Goal: Transaction & Acquisition: Purchase product/service

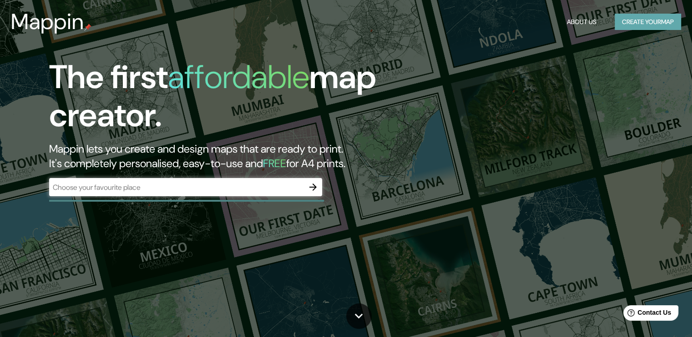
click at [632, 27] on button "Create your map" at bounding box center [647, 22] width 66 height 17
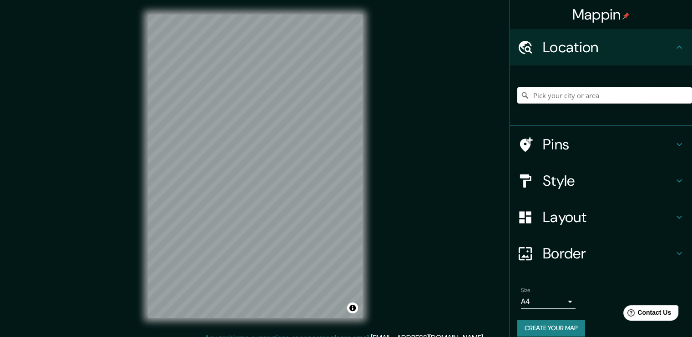
click at [560, 98] on input "Pick your city or area" at bounding box center [604, 95] width 175 height 16
paste input "9.029241, -79.491446"
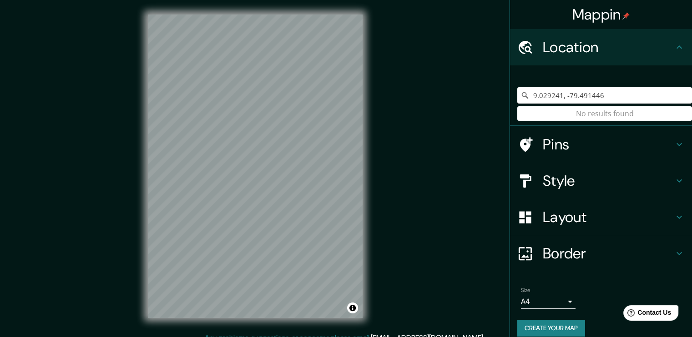
drag, startPoint x: 598, startPoint y: 94, endPoint x: 519, endPoint y: 94, distance: 79.6
click at [519, 94] on div "9.029241, -79.491446 No results found" at bounding box center [604, 95] width 175 height 16
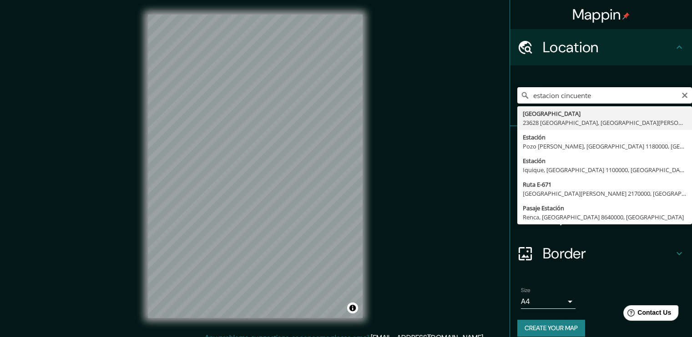
drag, startPoint x: 595, startPoint y: 96, endPoint x: 519, endPoint y: 95, distance: 76.0
click at [519, 95] on div "estacion cincuente [GEOGRAPHIC_DATA] [GEOGRAPHIC_DATA], [GEOGRAPHIC_DATA][PERSO…" at bounding box center [604, 95] width 175 height 16
type input "Vía [GEOGRAPHIC_DATA], [GEOGRAPHIC_DATA], [GEOGRAPHIC_DATA], [GEOGRAPHIC_DATA]"
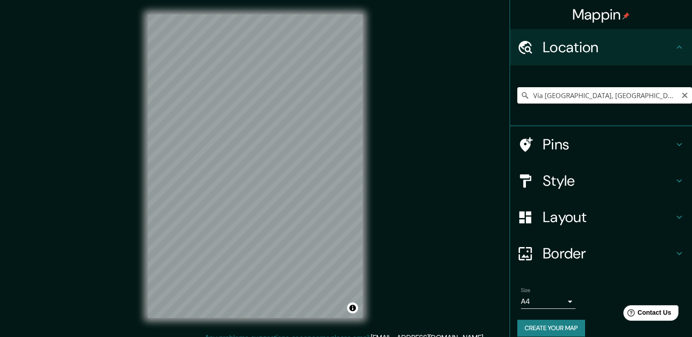
click at [578, 181] on h4 "Style" at bounding box center [607, 181] width 131 height 18
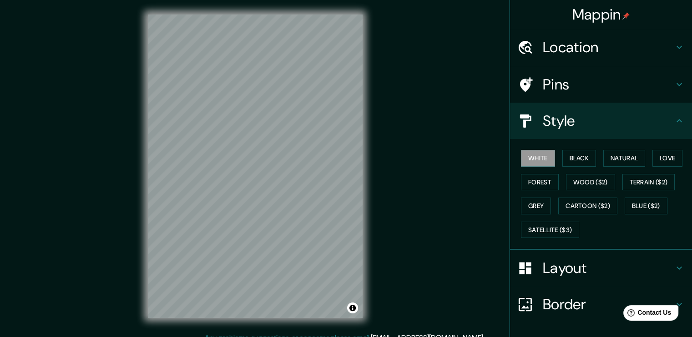
click at [575, 166] on div "White Black Natural Love Forest Wood ($2) Terrain ($2) Grey Cartoon ($2) Blue (…" at bounding box center [604, 193] width 175 height 95
click at [575, 160] on button "Black" at bounding box center [579, 158] width 34 height 17
click at [609, 158] on button "Natural" at bounding box center [624, 158] width 42 height 17
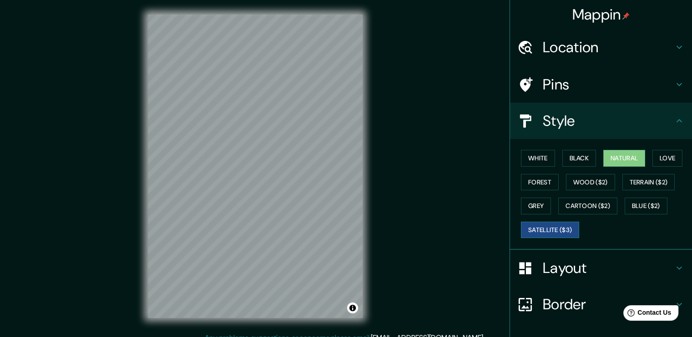
click at [555, 229] on button "Satellite ($3)" at bounding box center [550, 230] width 58 height 17
click at [526, 153] on button "White" at bounding box center [538, 158] width 34 height 17
click at [545, 228] on button "Satellite ($3)" at bounding box center [550, 230] width 58 height 17
click at [657, 160] on button "Love" at bounding box center [667, 158] width 30 height 17
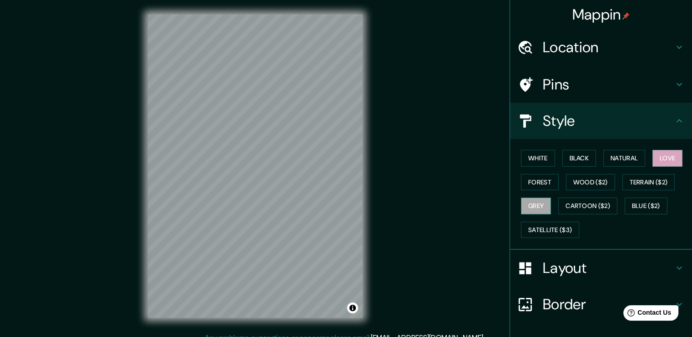
click at [536, 199] on button "Grey" at bounding box center [536, 206] width 30 height 17
click at [577, 158] on button "Black" at bounding box center [579, 158] width 34 height 17
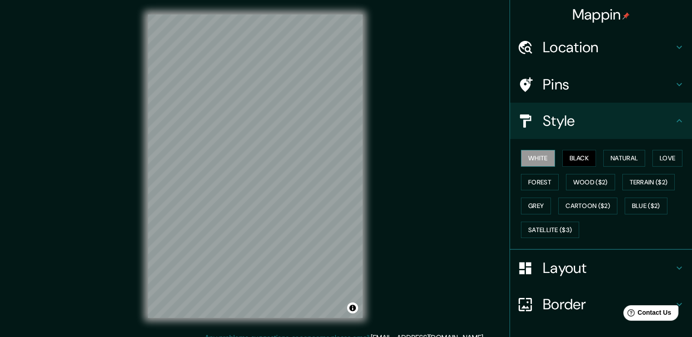
click at [535, 165] on button "White" at bounding box center [538, 158] width 34 height 17
click at [538, 178] on button "Forest" at bounding box center [540, 182] width 38 height 17
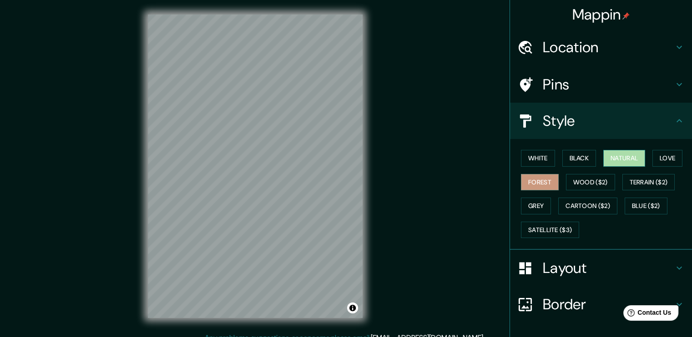
click at [603, 160] on button "Natural" at bounding box center [624, 158] width 42 height 17
click at [537, 202] on button "Grey" at bounding box center [536, 206] width 30 height 17
click at [556, 265] on h4 "Layout" at bounding box center [607, 268] width 131 height 18
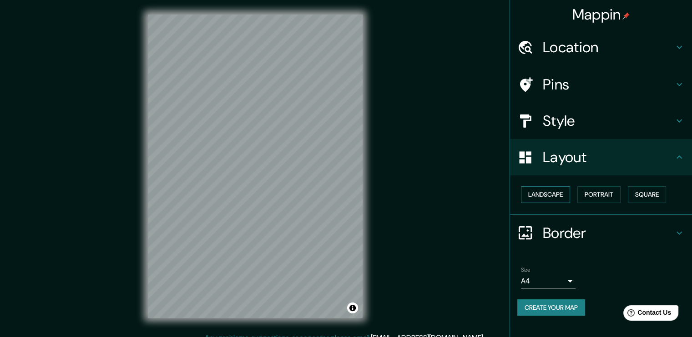
click at [552, 201] on button "Landscape" at bounding box center [545, 194] width 49 height 17
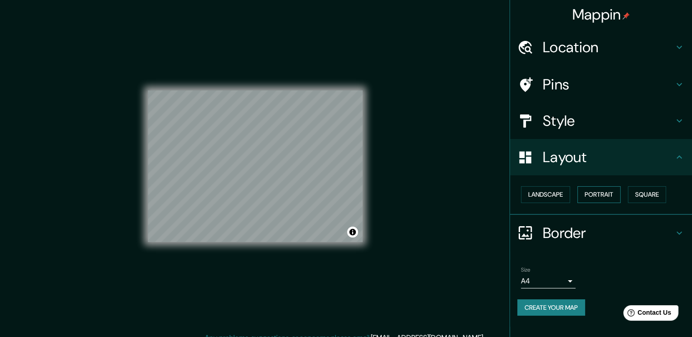
click at [595, 194] on button "Portrait" at bounding box center [598, 194] width 43 height 17
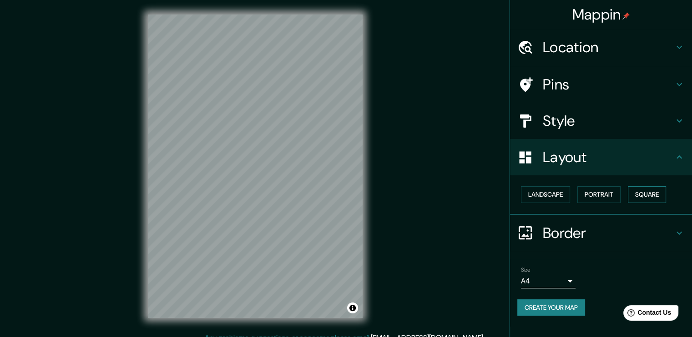
click at [636, 193] on button "Square" at bounding box center [647, 194] width 38 height 17
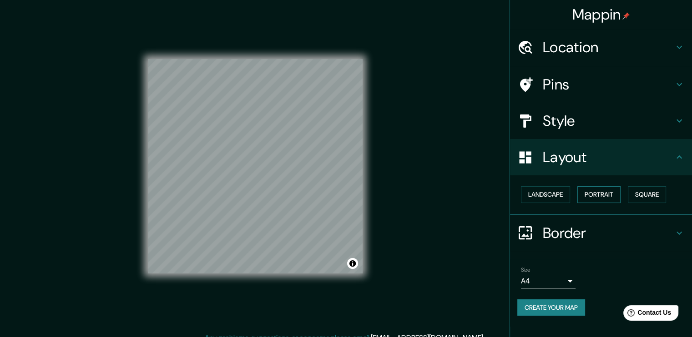
click at [600, 193] on button "Portrait" at bounding box center [598, 194] width 43 height 17
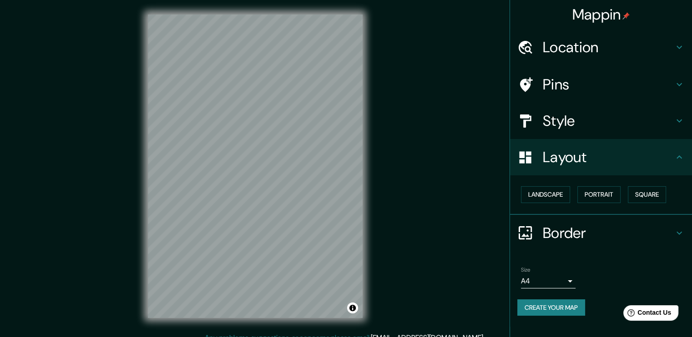
click at [608, 81] on h4 "Pins" at bounding box center [607, 84] width 131 height 18
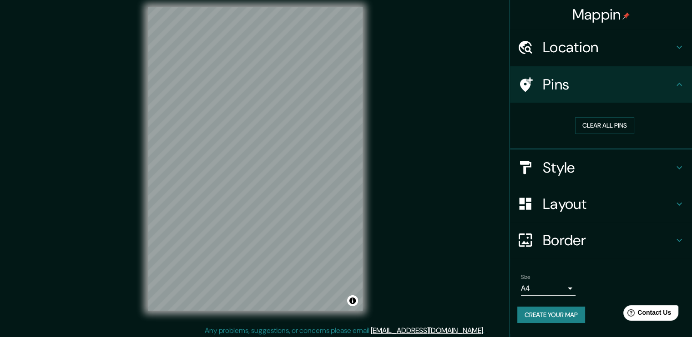
scroll to position [10, 0]
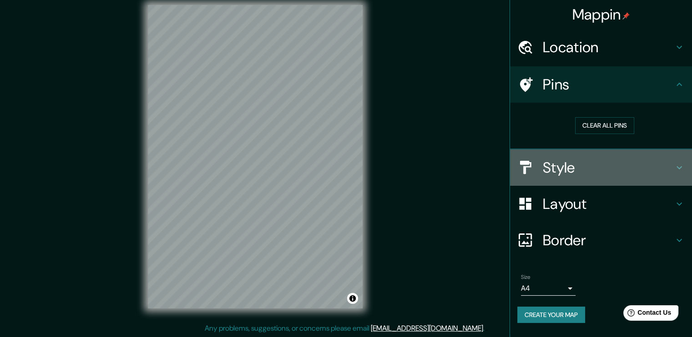
click at [572, 175] on h4 "Style" at bounding box center [607, 168] width 131 height 18
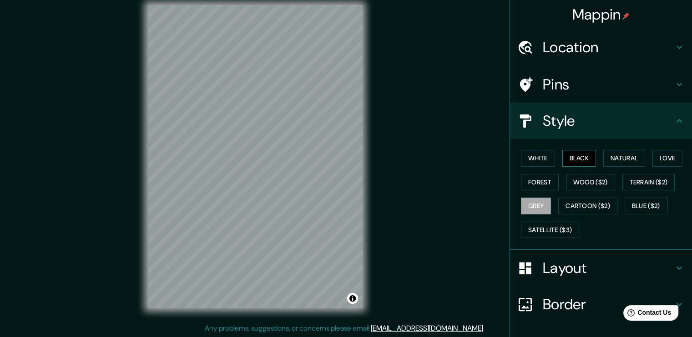
click at [563, 158] on button "Black" at bounding box center [579, 158] width 34 height 17
click at [536, 160] on button "White" at bounding box center [538, 158] width 34 height 17
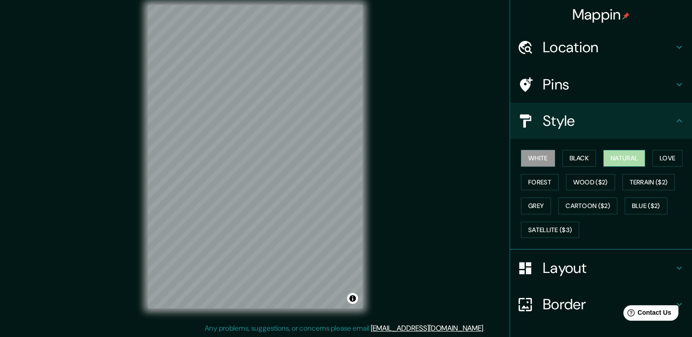
click at [620, 158] on button "Natural" at bounding box center [624, 158] width 42 height 17
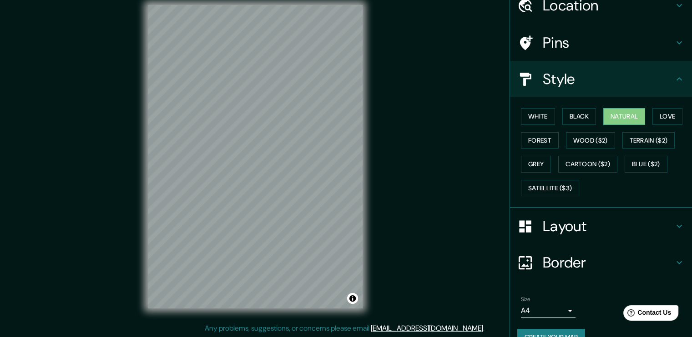
scroll to position [60, 0]
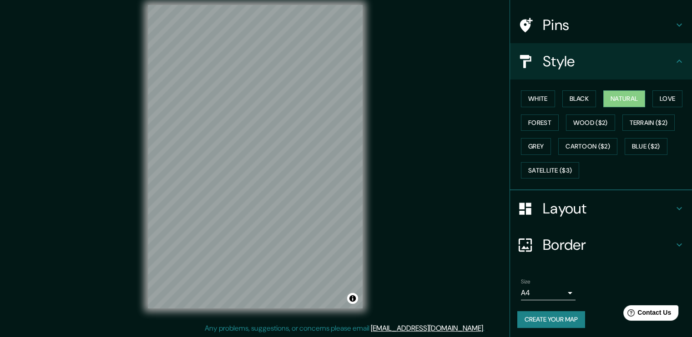
click at [598, 214] on h4 "Layout" at bounding box center [607, 209] width 131 height 18
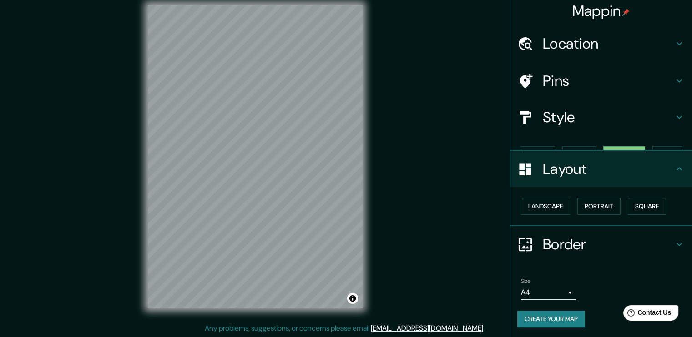
scroll to position [0, 0]
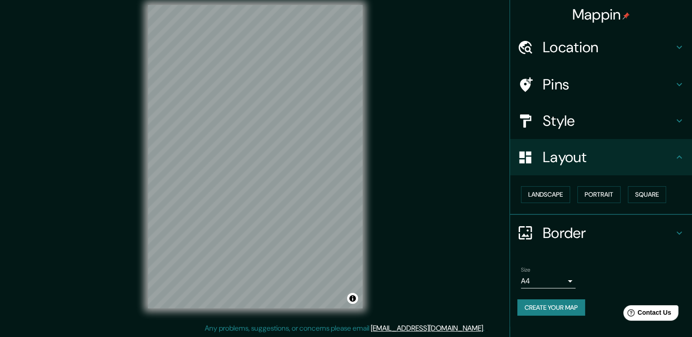
click at [597, 121] on h4 "Style" at bounding box center [607, 121] width 131 height 18
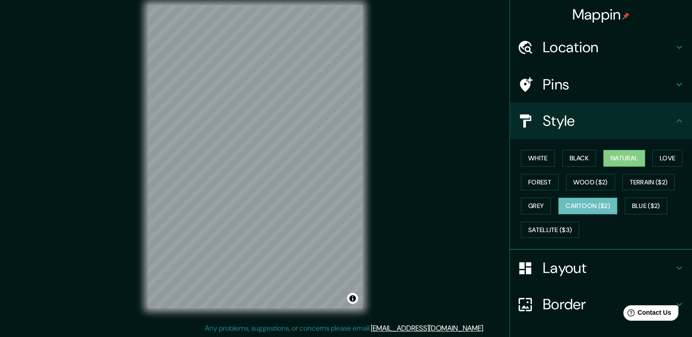
click at [590, 205] on button "Cartoon ($2)" at bounding box center [587, 206] width 59 height 17
click at [615, 159] on button "Natural" at bounding box center [624, 158] width 42 height 17
click at [543, 160] on button "White" at bounding box center [538, 158] width 34 height 17
